Goal: Transaction & Acquisition: Purchase product/service

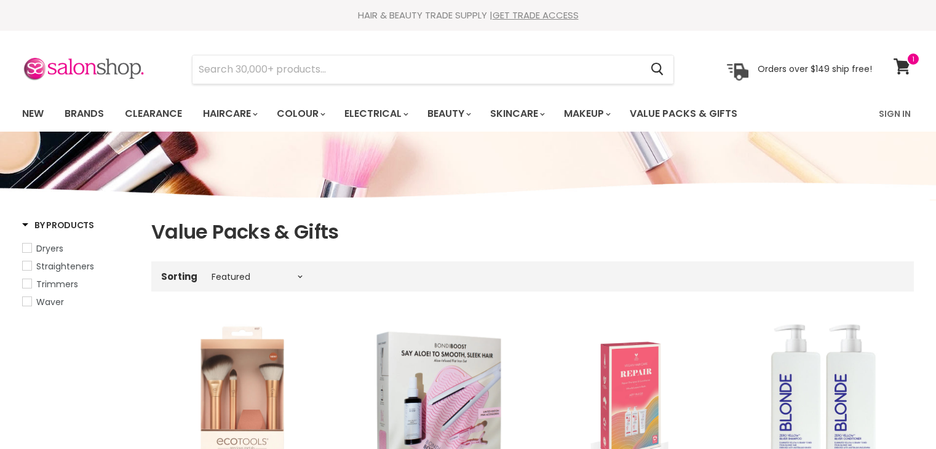
select select "manual"
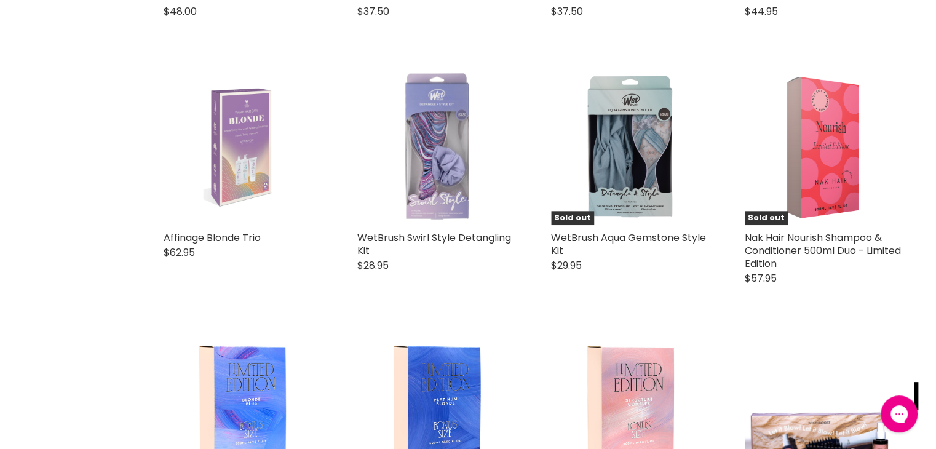
scroll to position [2555, 0]
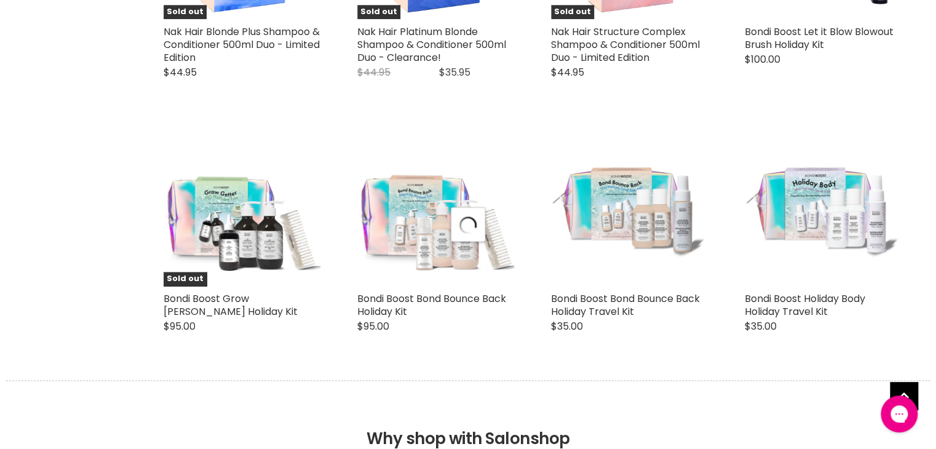
scroll to position [3014, 0]
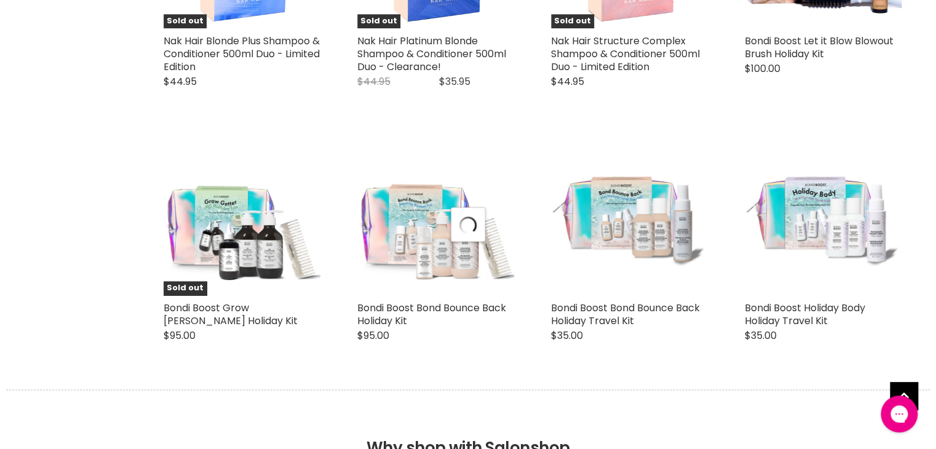
select select "manual"
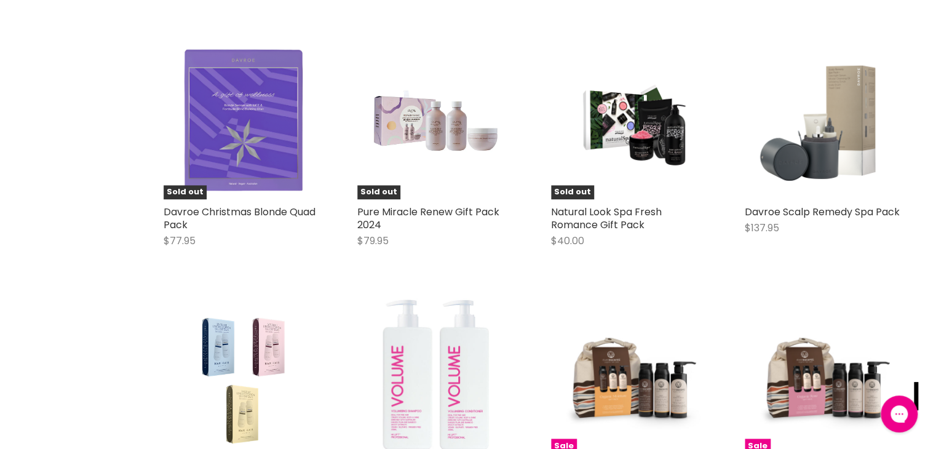
scroll to position [5487, 0]
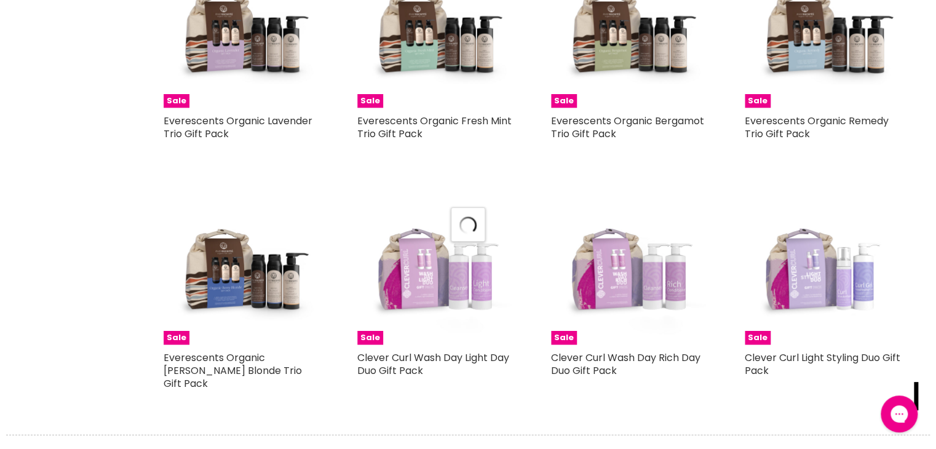
scroll to position [6045, 0]
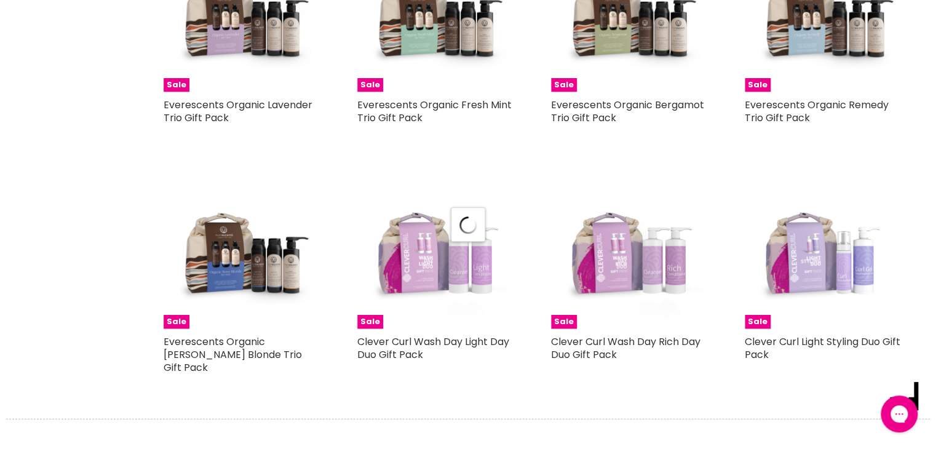
select select "manual"
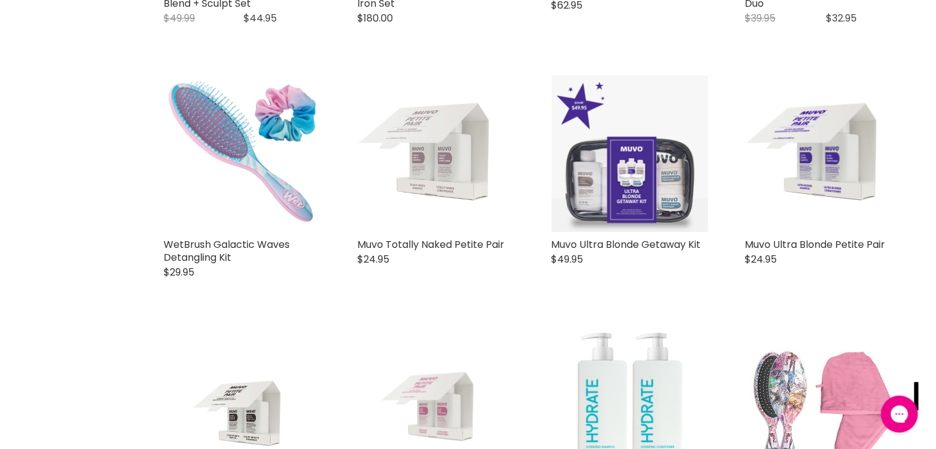
scroll to position [0, 0]
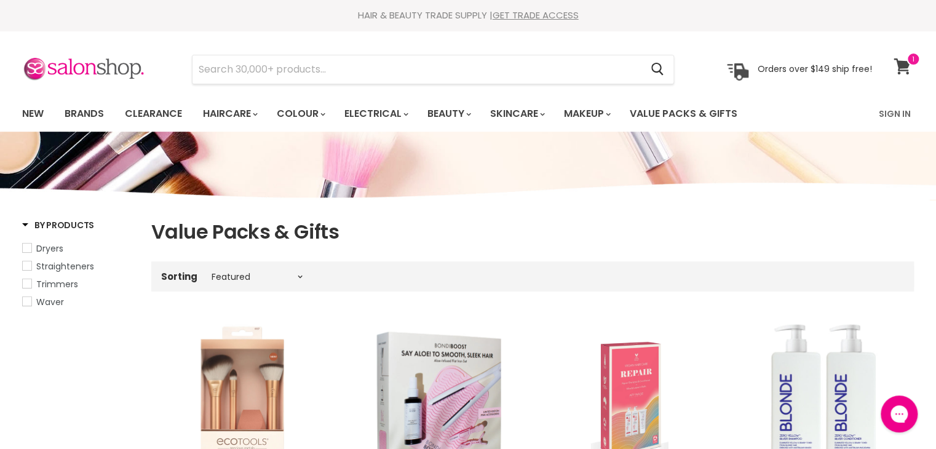
click at [903, 59] on icon at bounding box center [901, 66] width 17 height 16
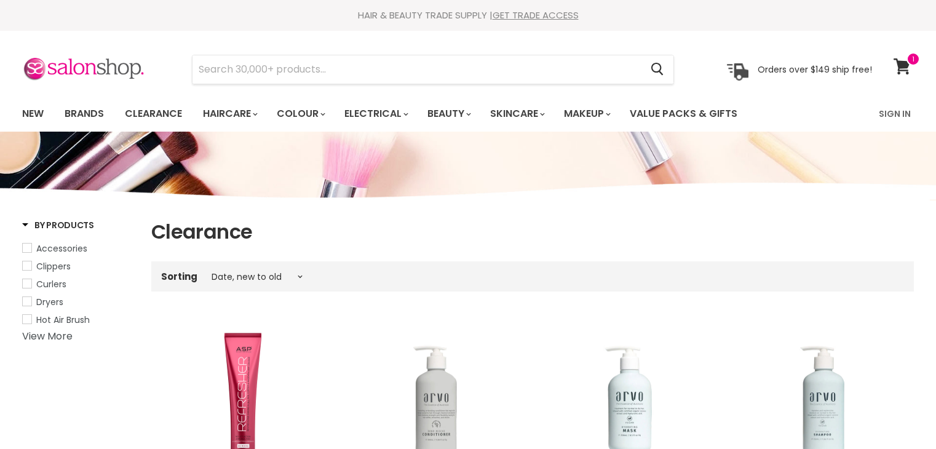
select select "created-descending"
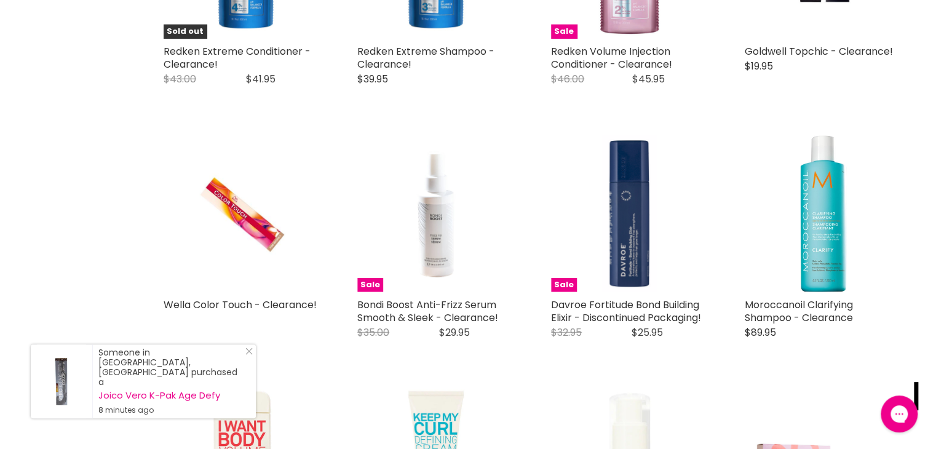
scroll to position [1468, 0]
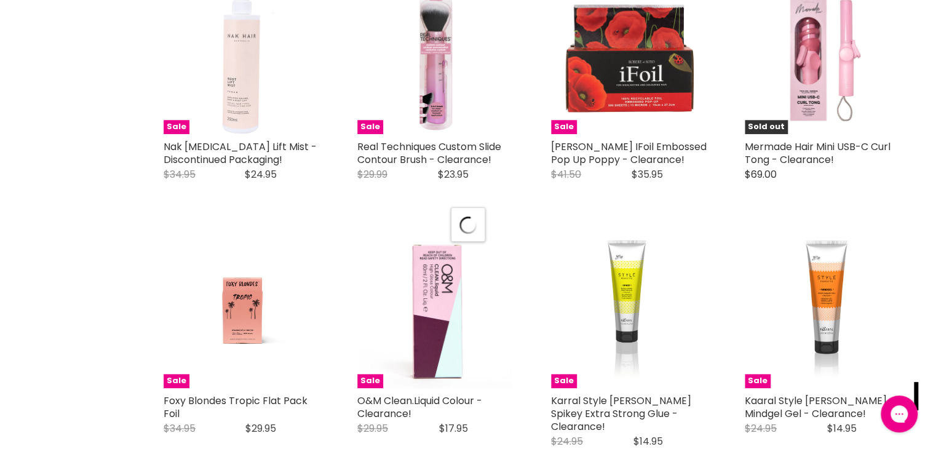
scroll to position [2913, 0]
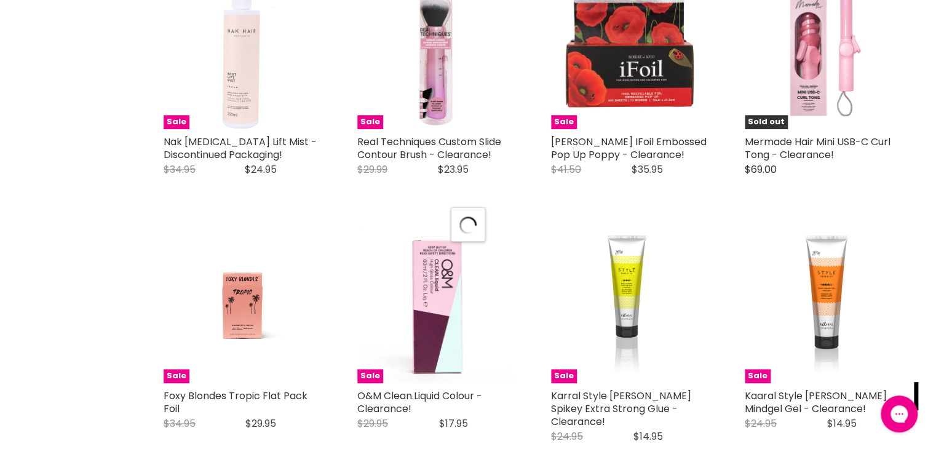
select select "created-descending"
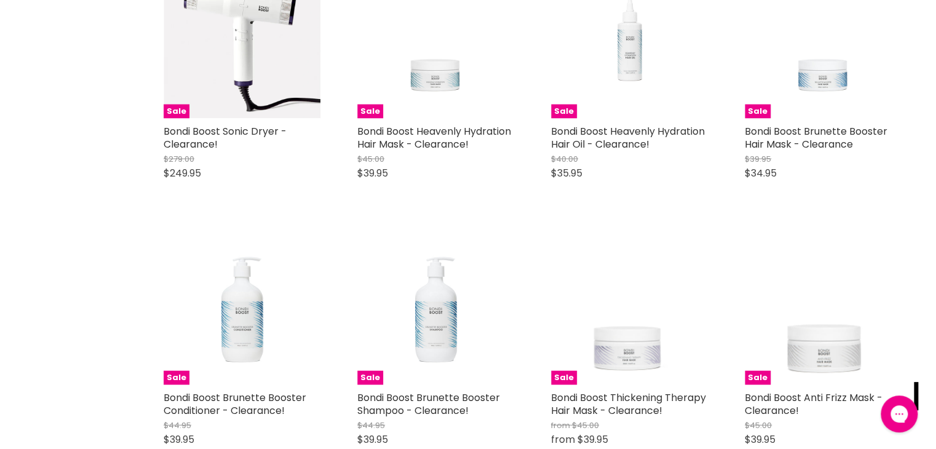
scroll to position [5797, 0]
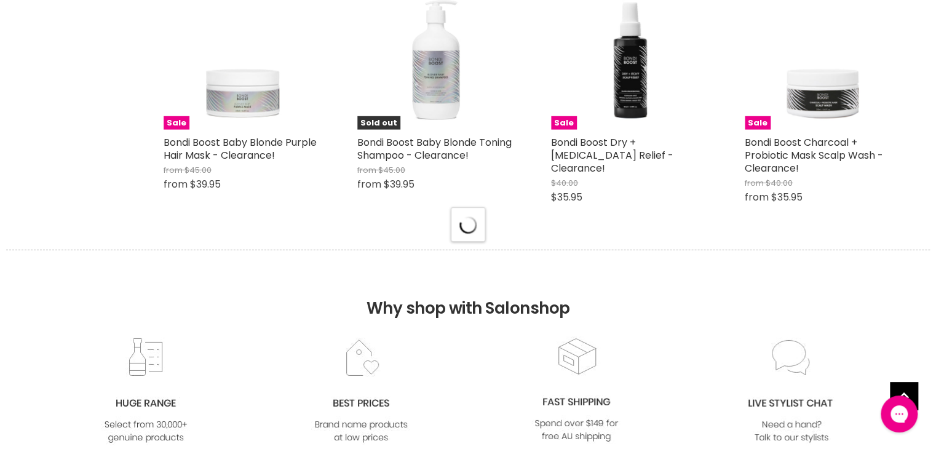
scroll to position [6506, 0]
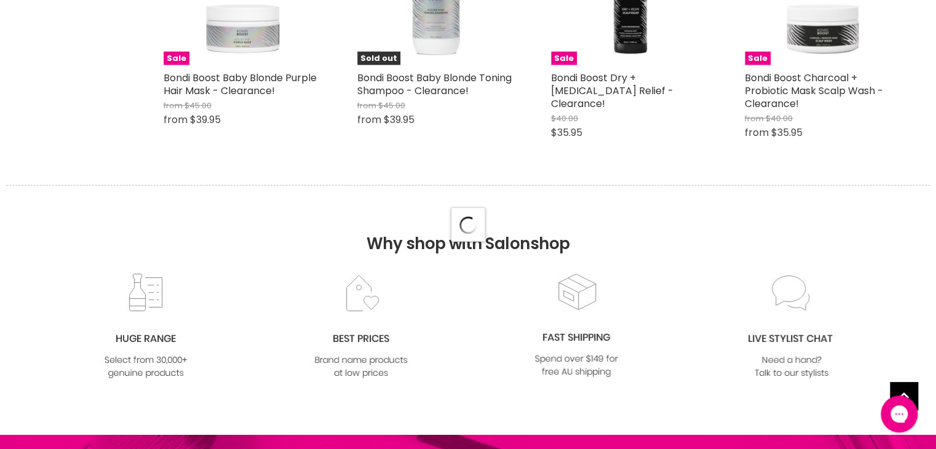
select select "created-descending"
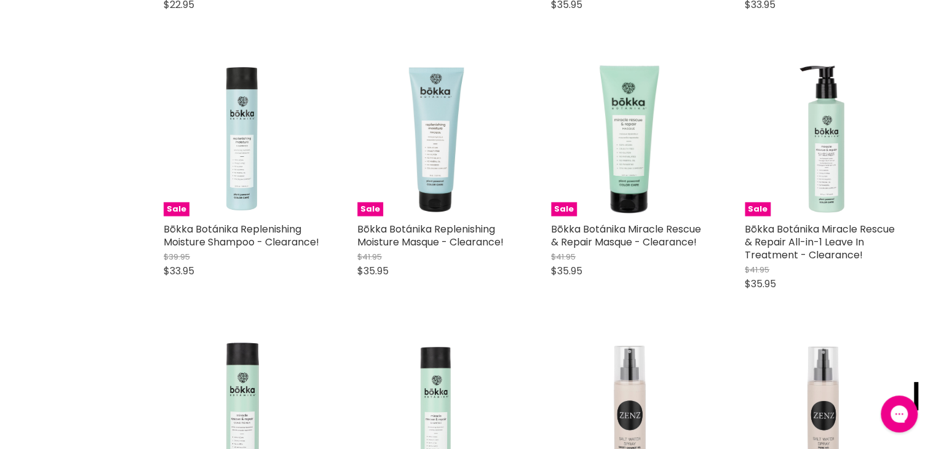
scroll to position [8601, 0]
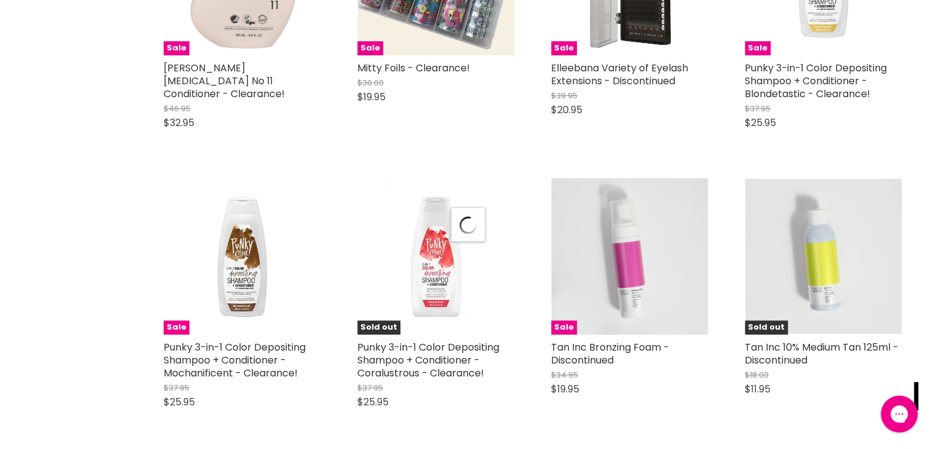
scroll to position [9587, 0]
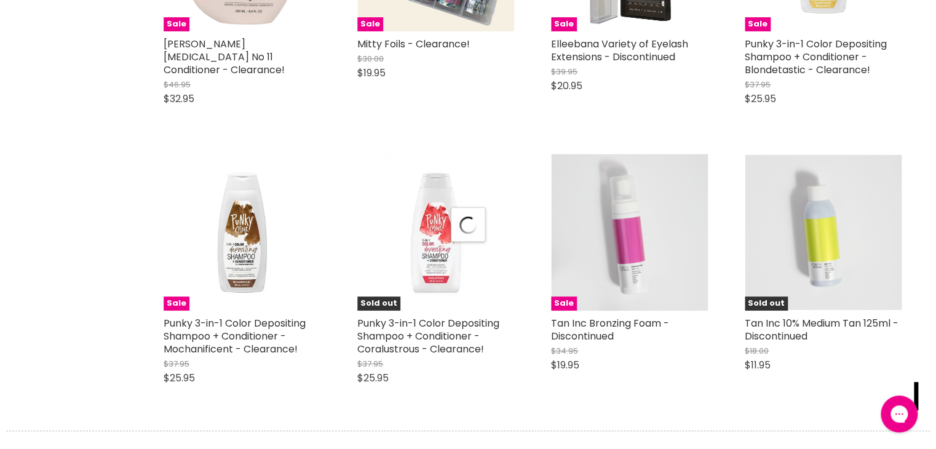
select select "created-descending"
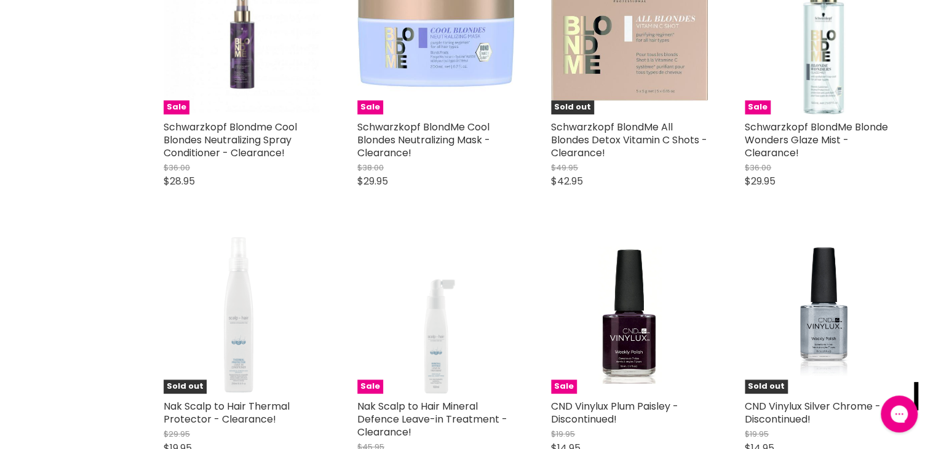
scroll to position [12283, 0]
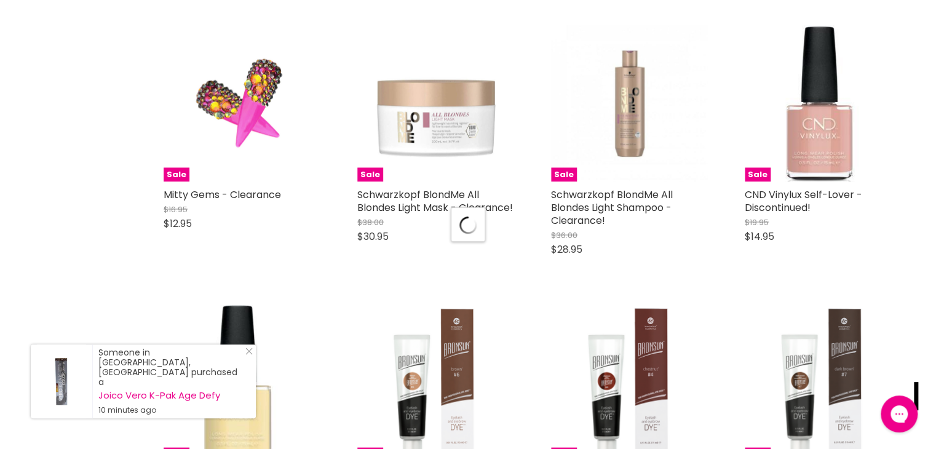
scroll to position [12990, 0]
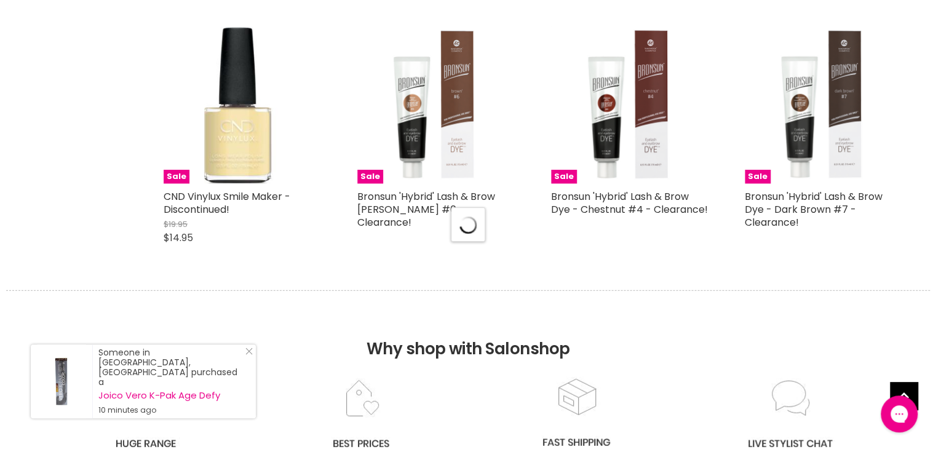
select select "created-descending"
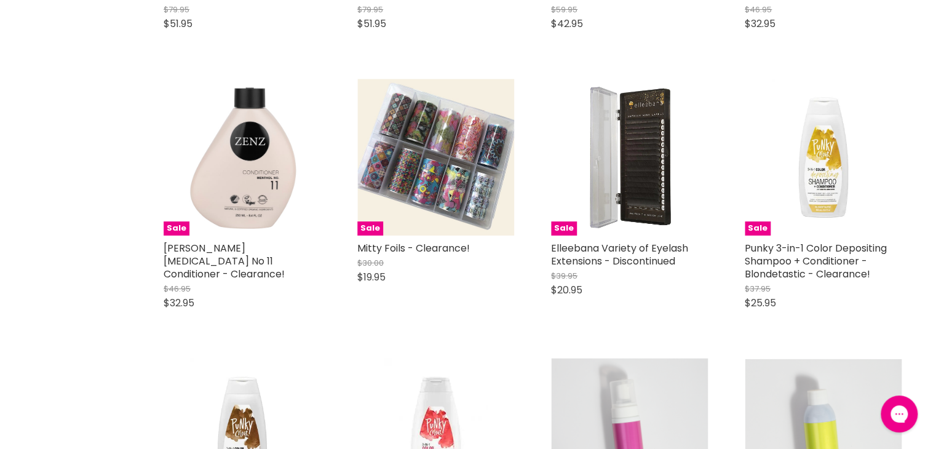
scroll to position [0, 0]
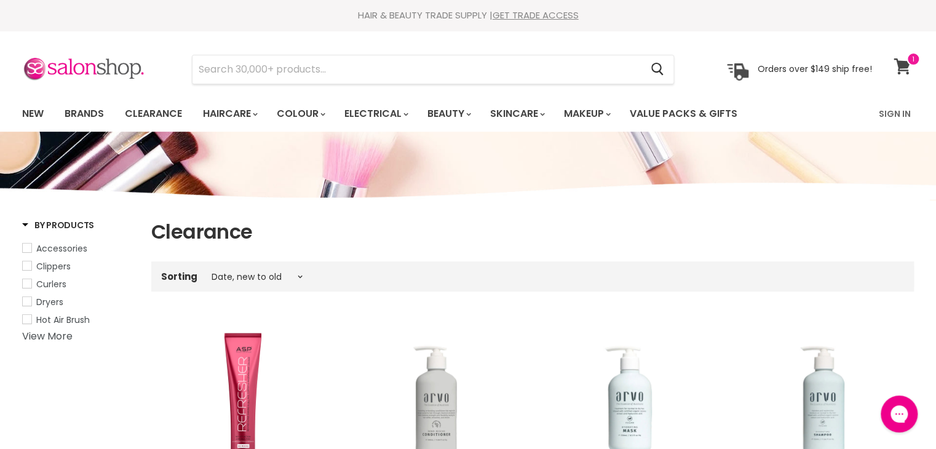
click at [906, 62] on span at bounding box center [913, 59] width 14 height 14
